Goal: Transaction & Acquisition: Purchase product/service

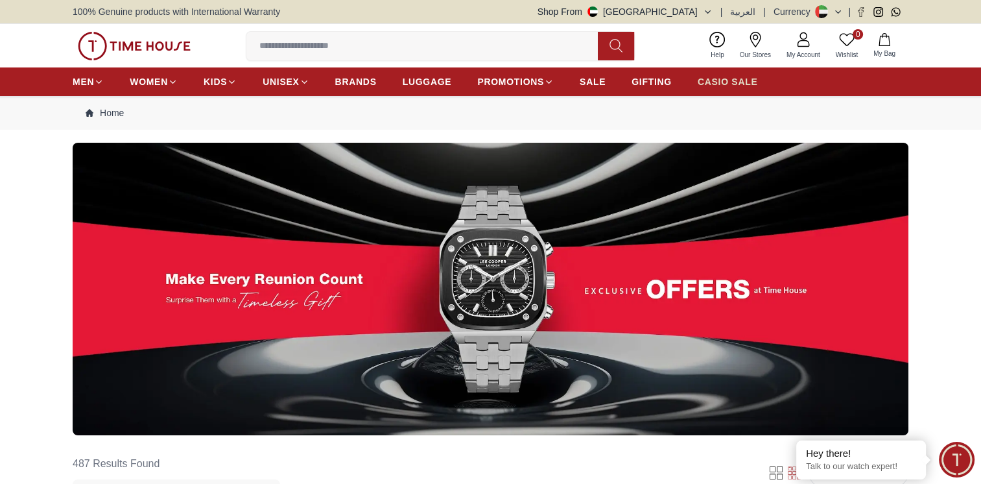
click at [717, 75] on span "CASIO SALE" at bounding box center [728, 81] width 60 height 13
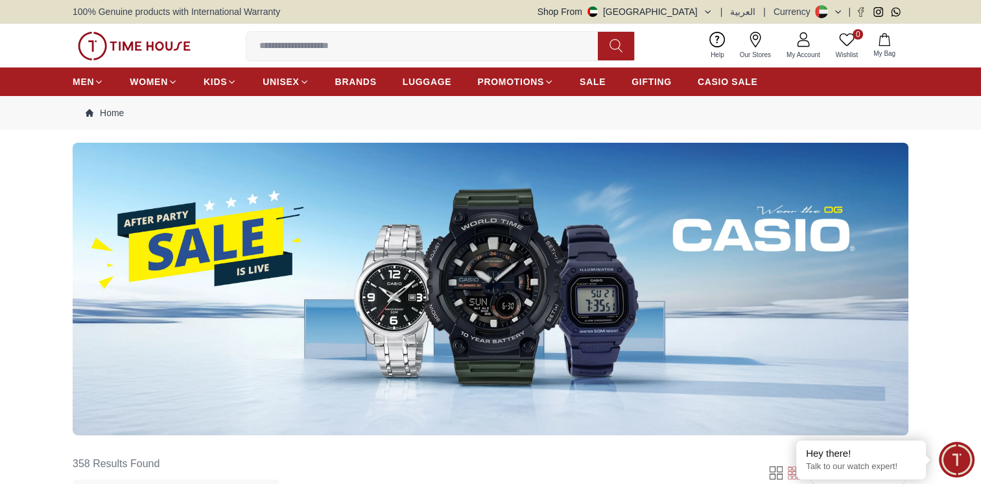
click at [501, 279] on img at bounding box center [491, 289] width 836 height 292
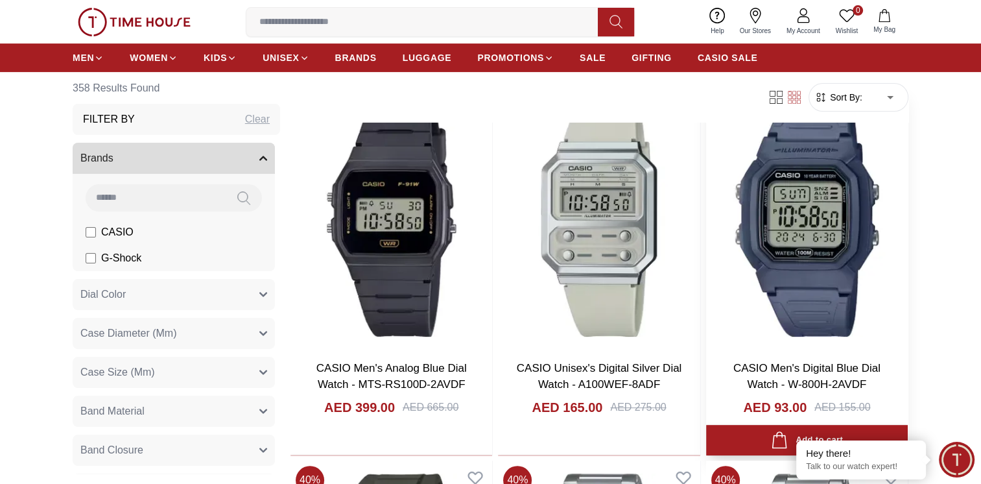
scroll to position [216, 0]
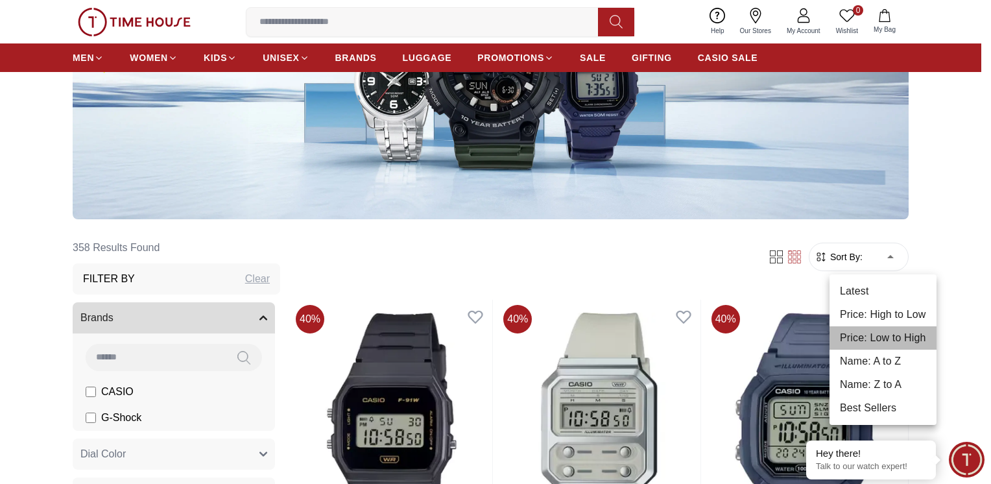
click at [882, 338] on li "Price: Low to High" at bounding box center [882, 337] width 107 height 23
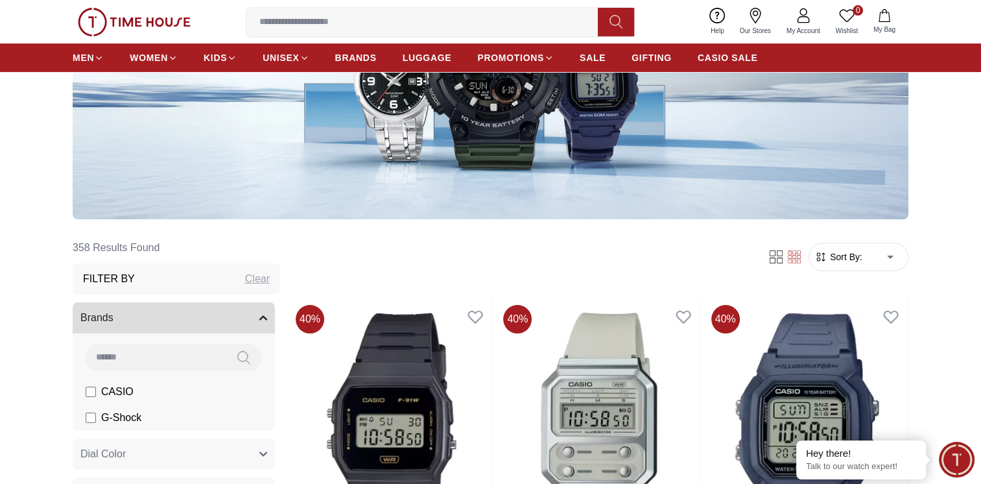
type input "*"
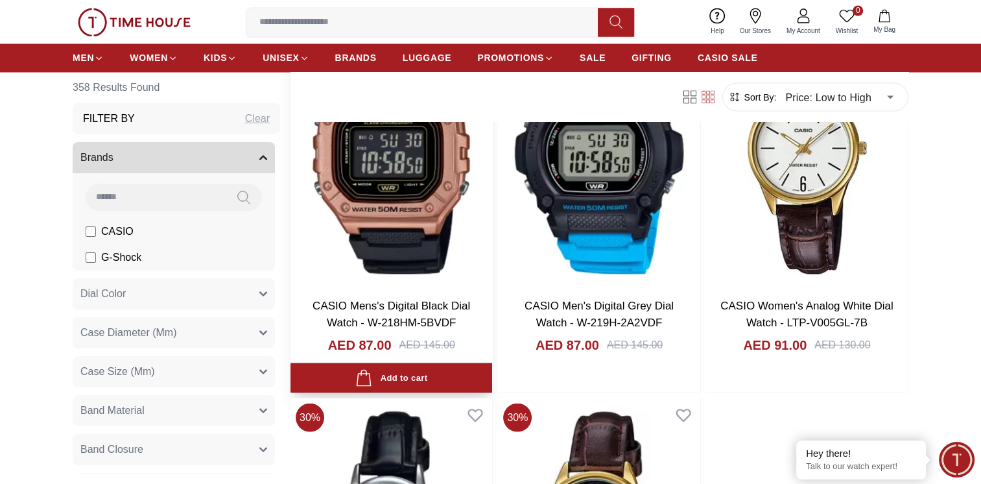
scroll to position [2594, 0]
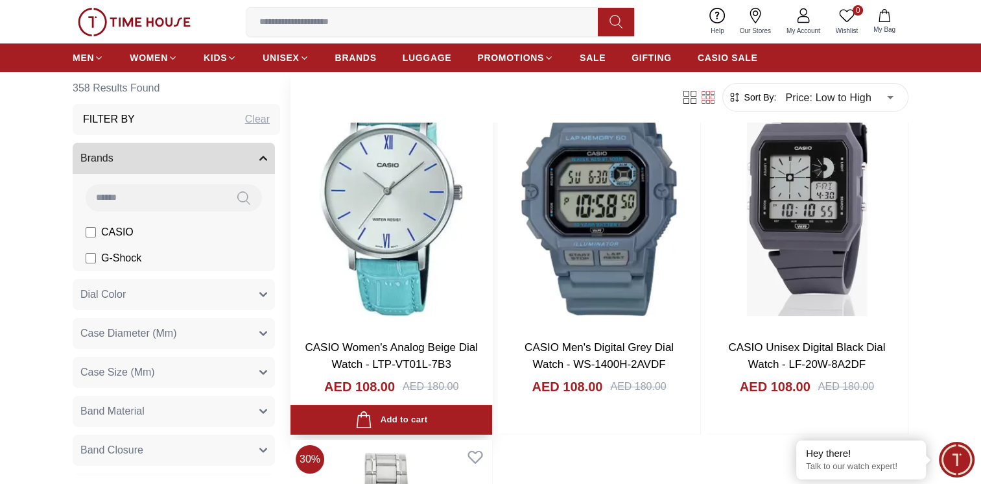
scroll to position [5188, 0]
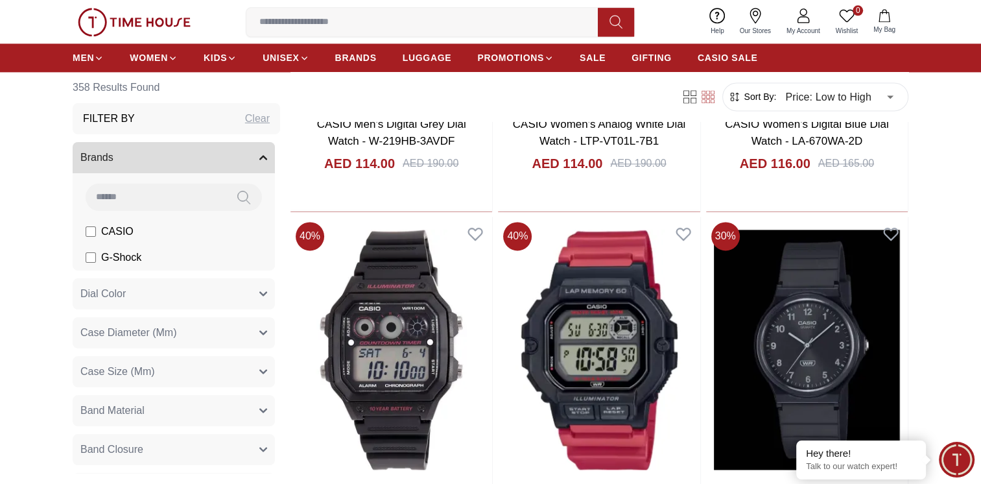
scroll to position [6916, 0]
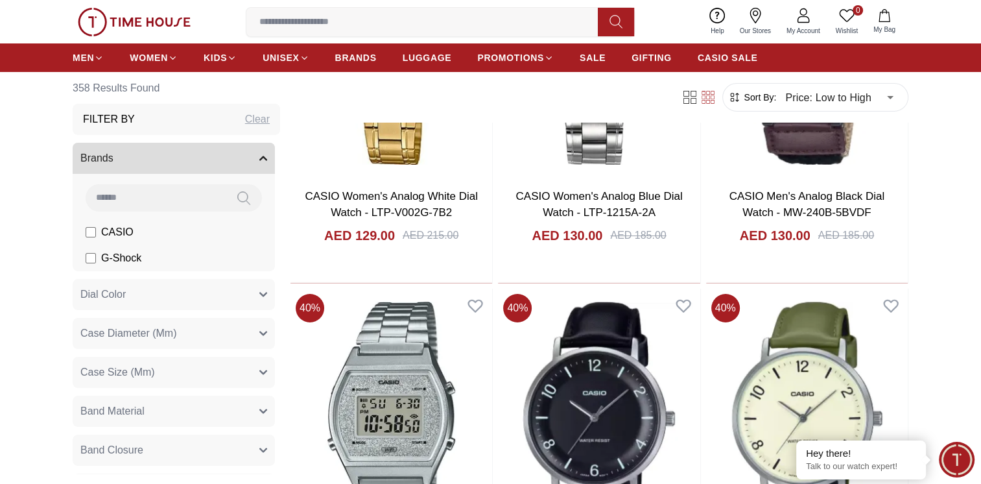
scroll to position [9727, 0]
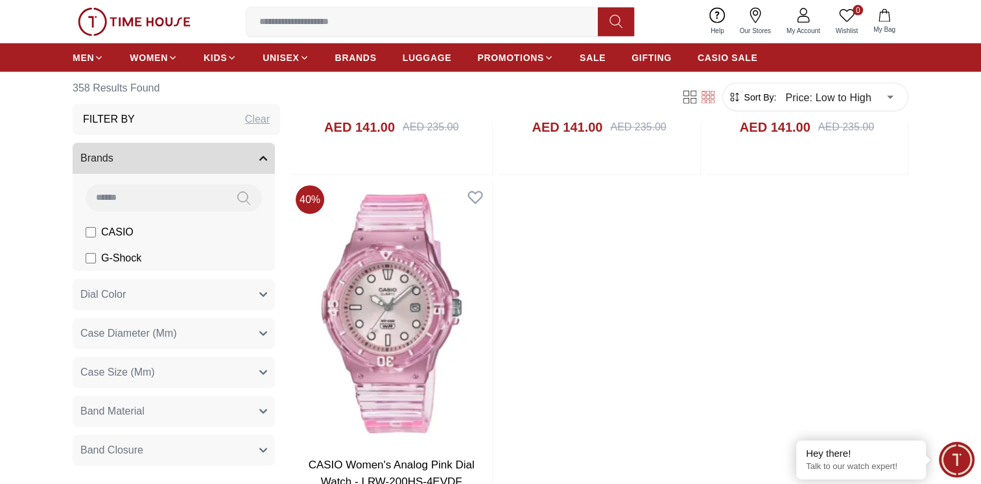
scroll to position [12969, 0]
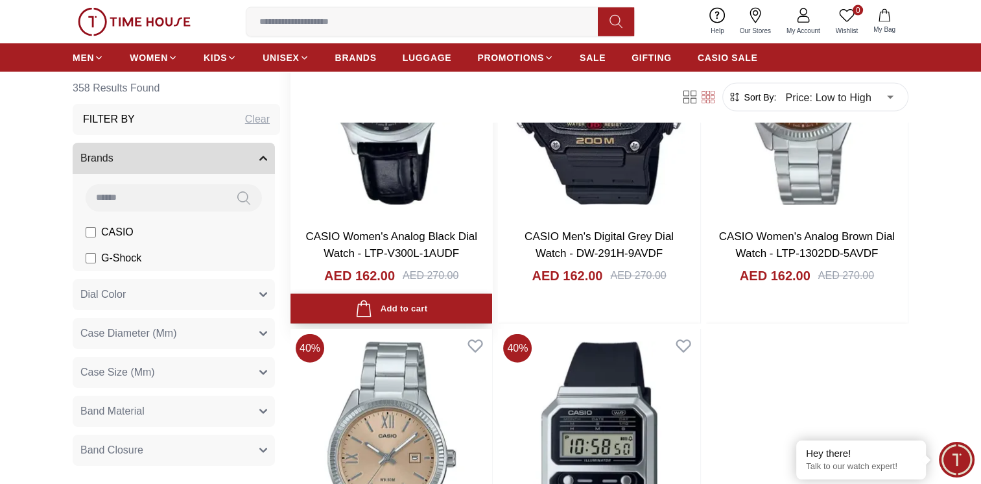
scroll to position [17724, 0]
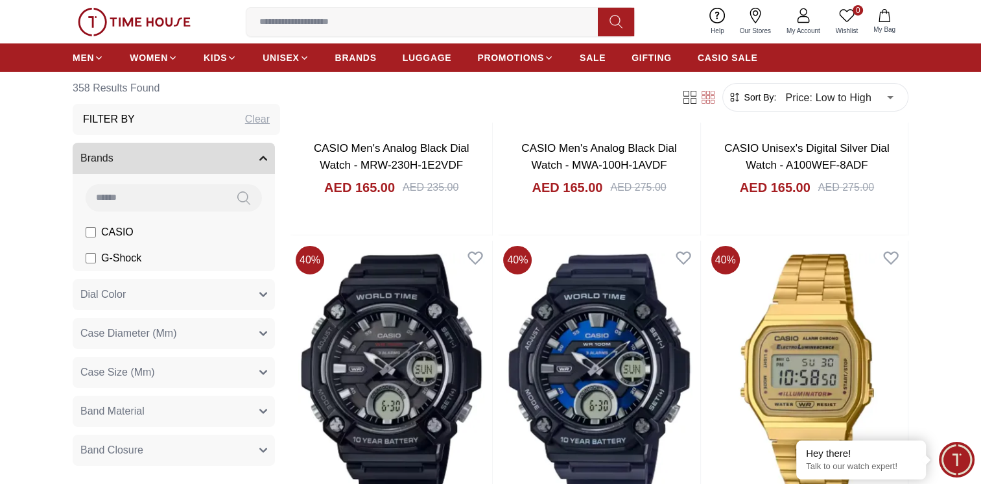
scroll to position [19237, 0]
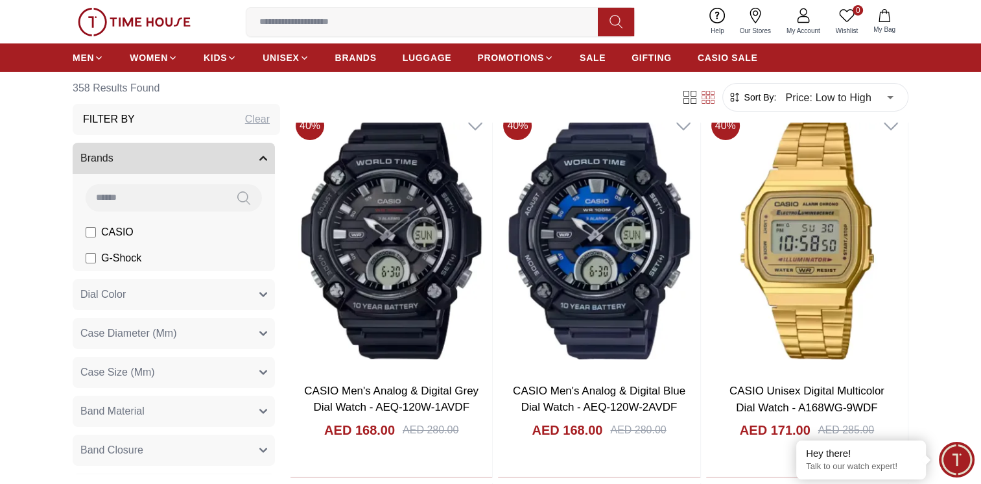
click at [324, 27] on input at bounding box center [427, 22] width 362 height 26
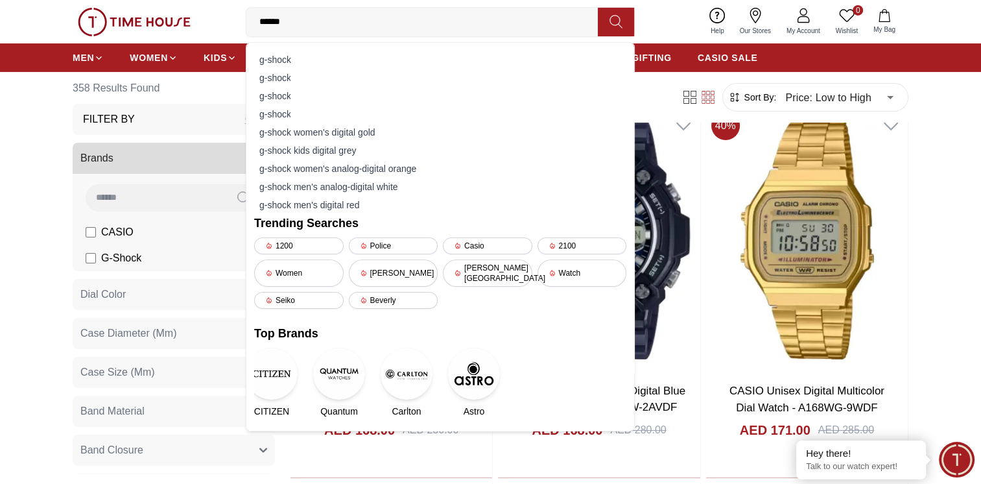
type input "*******"
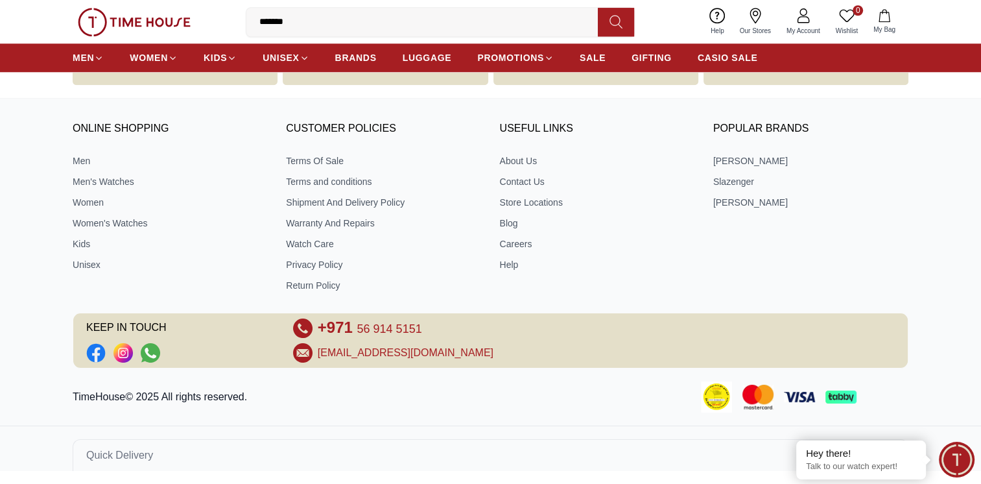
type input "******"
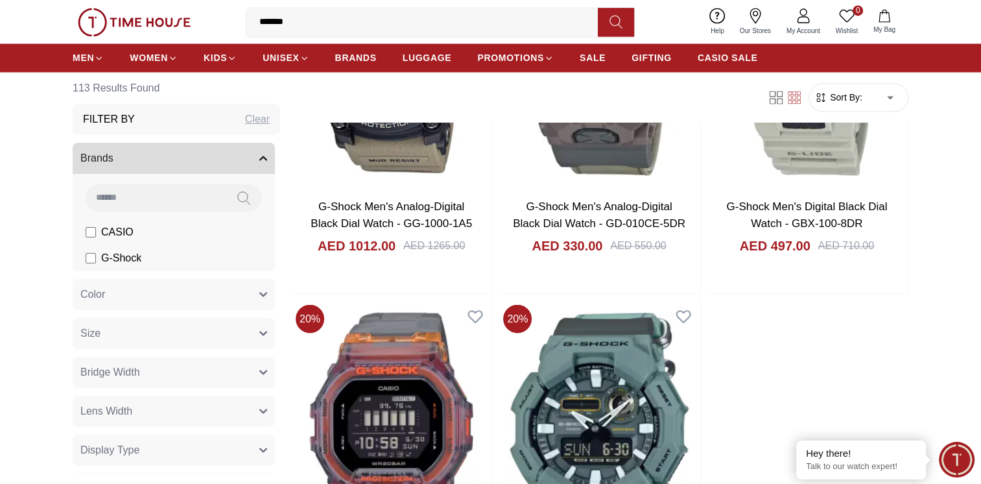
scroll to position [2378, 0]
